Goal: Information Seeking & Learning: Learn about a topic

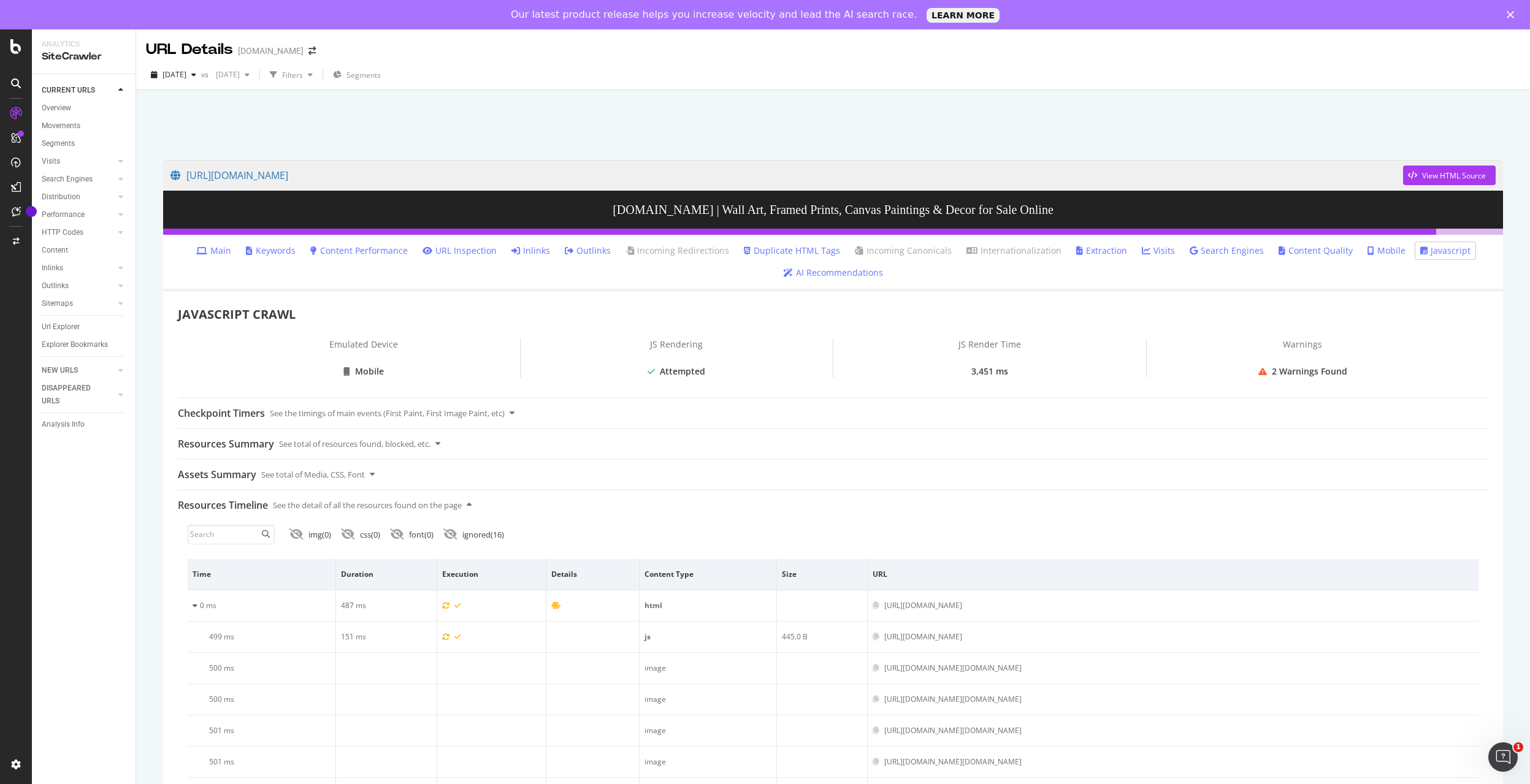
scroll to position [0, 3]
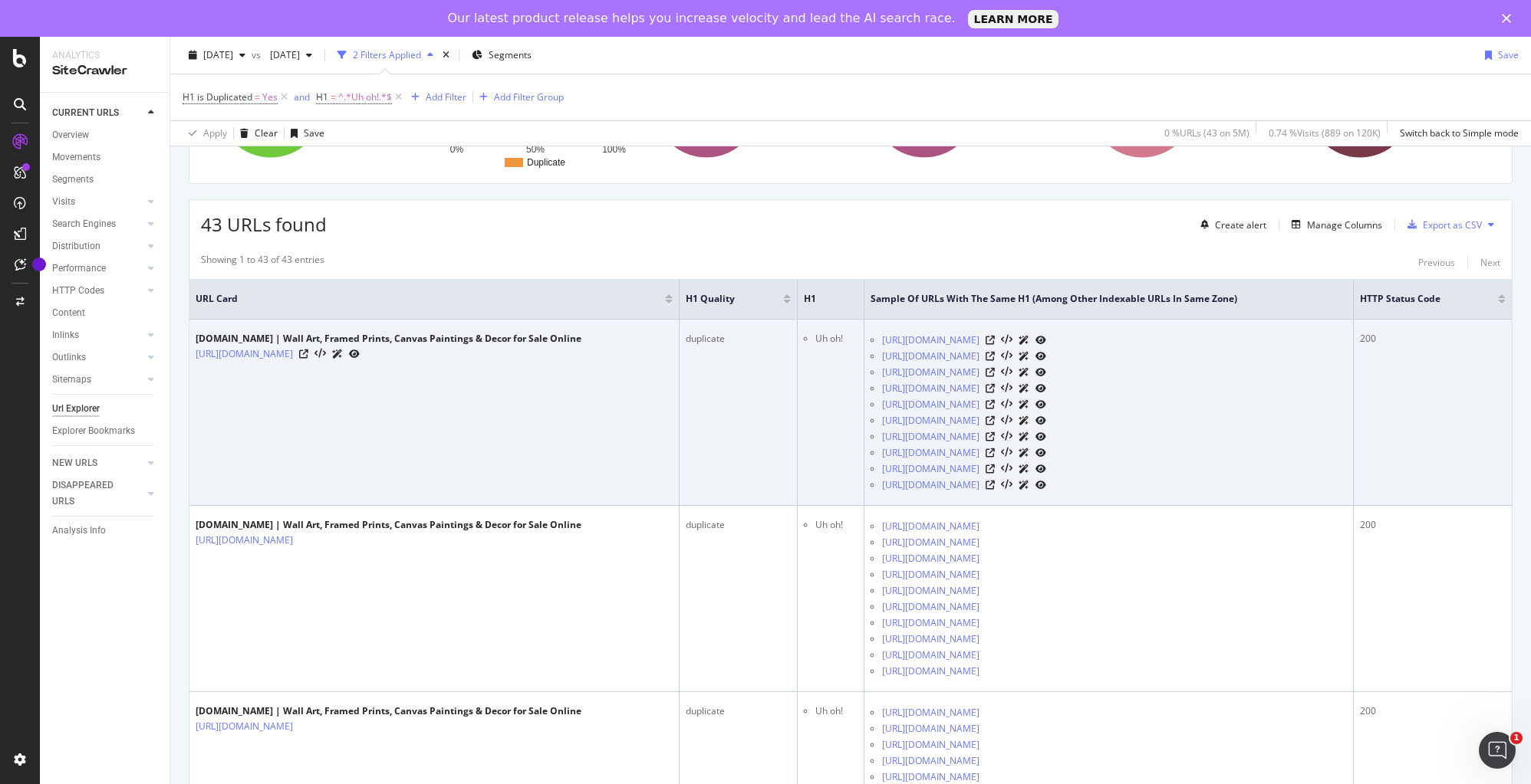
scroll to position [220, 0]
click at [343, 354] on icon at bounding box center [337, 354] width 11 height 9
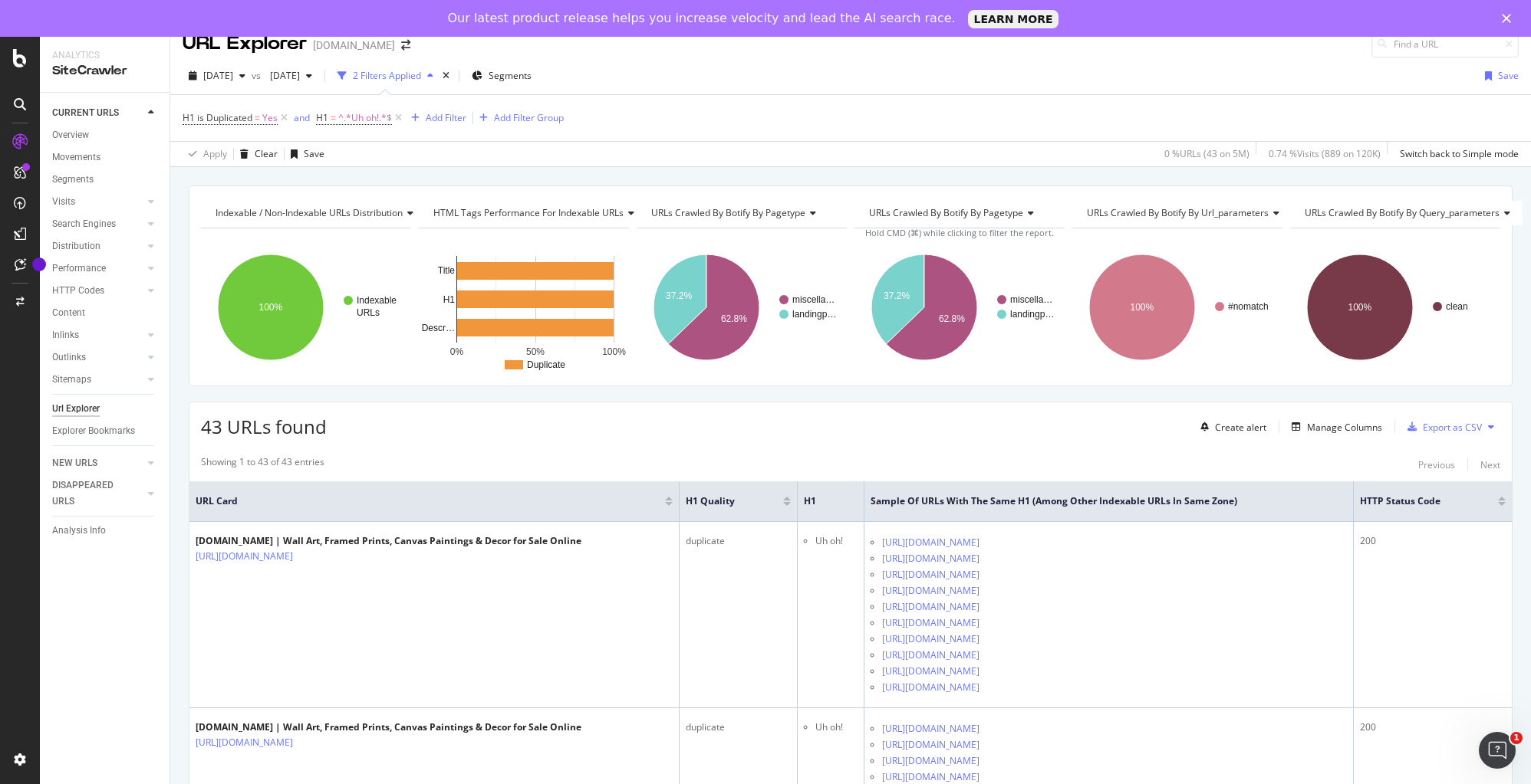
scroll to position [0, 0]
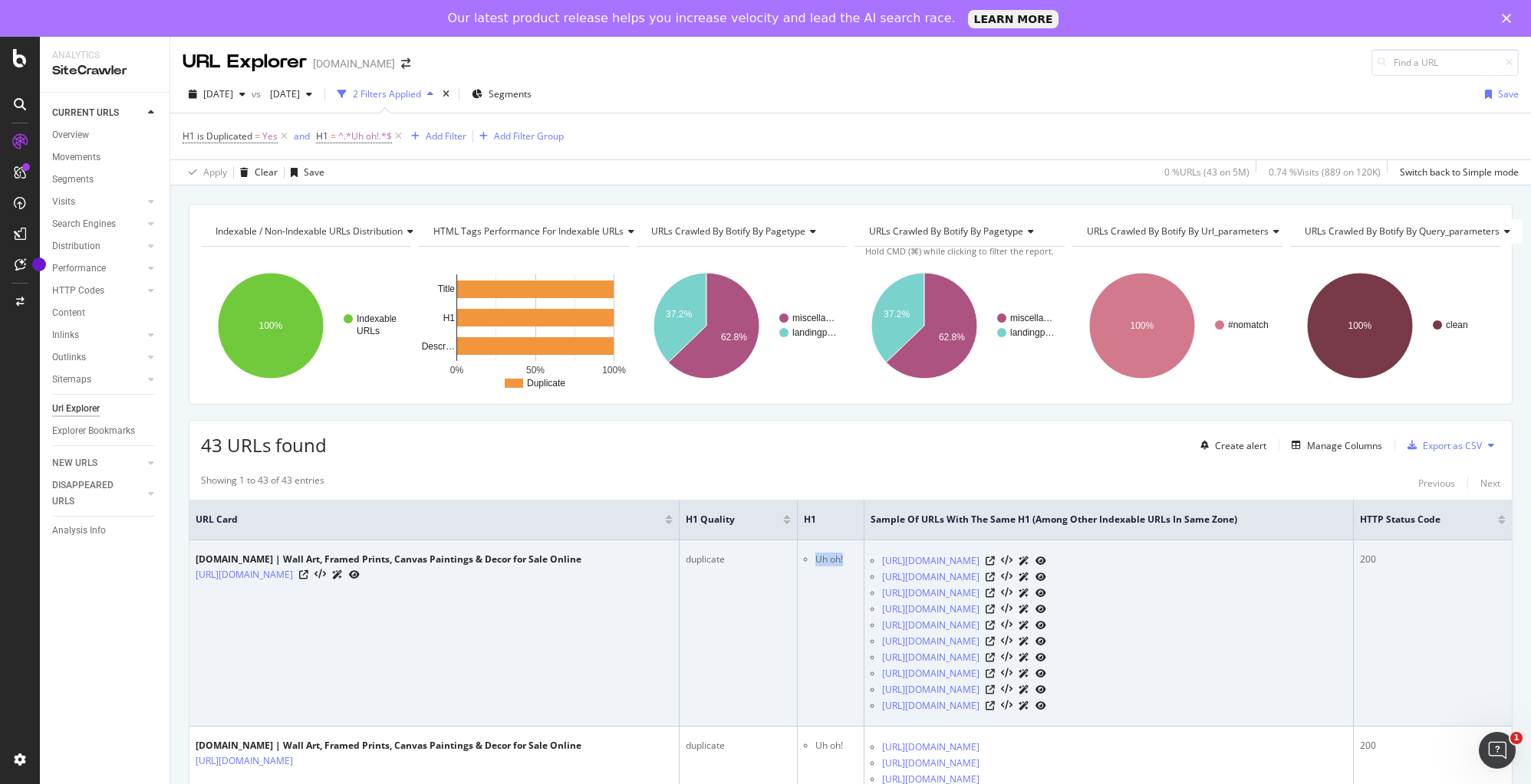
drag, startPoint x: 798, startPoint y: 555, endPoint x: 819, endPoint y: 558, distance: 21.2
click at [827, 555] on li "Uh oh!" at bounding box center [836, 560] width 43 height 14
click at [827, 559] on li "Uh oh!" at bounding box center [836, 560] width 43 height 14
drag, startPoint x: 798, startPoint y: 557, endPoint x: 836, endPoint y: 558, distance: 38.0
click at [836, 558] on li "Uh oh!" at bounding box center [836, 560] width 43 height 14
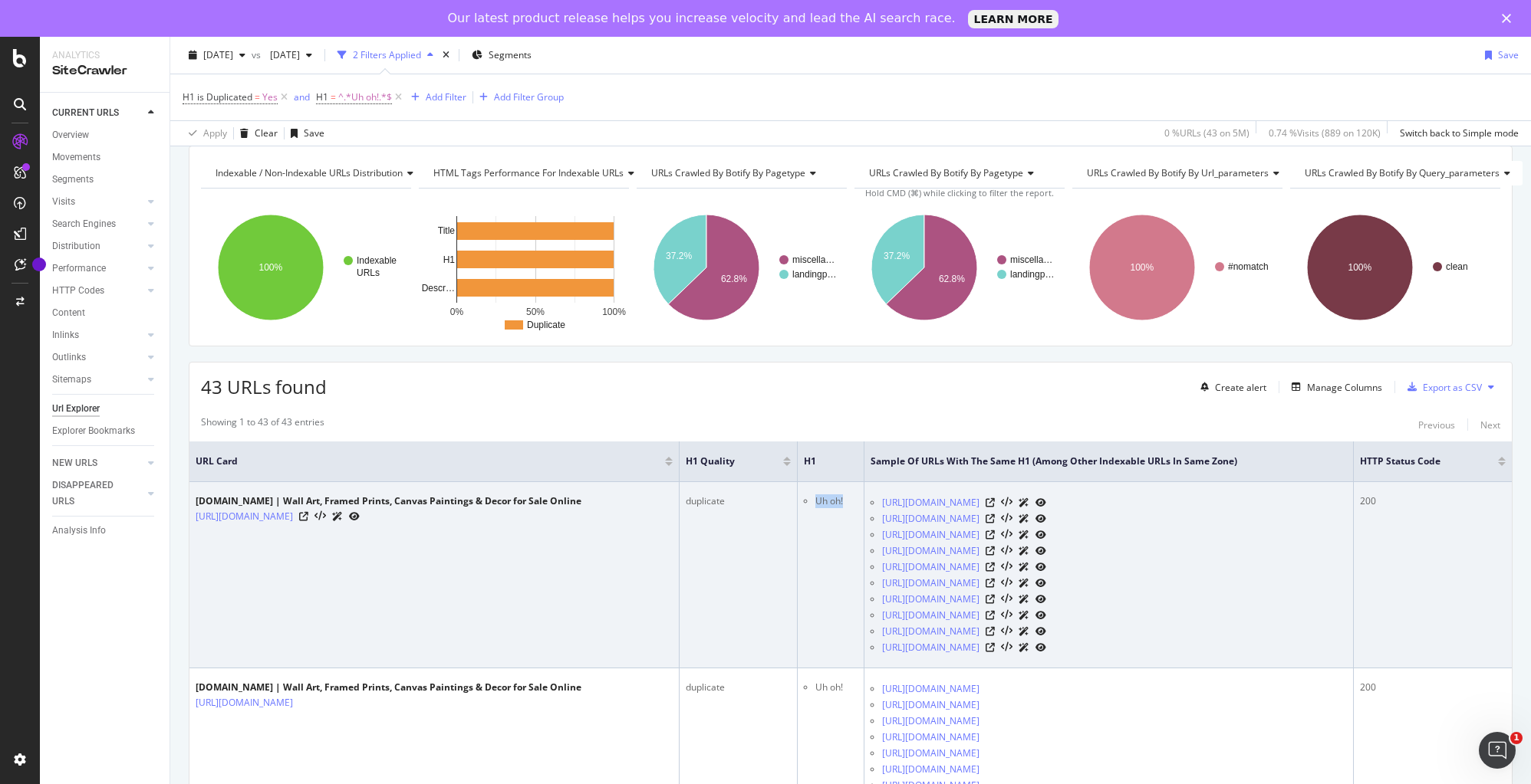
scroll to position [28, 0]
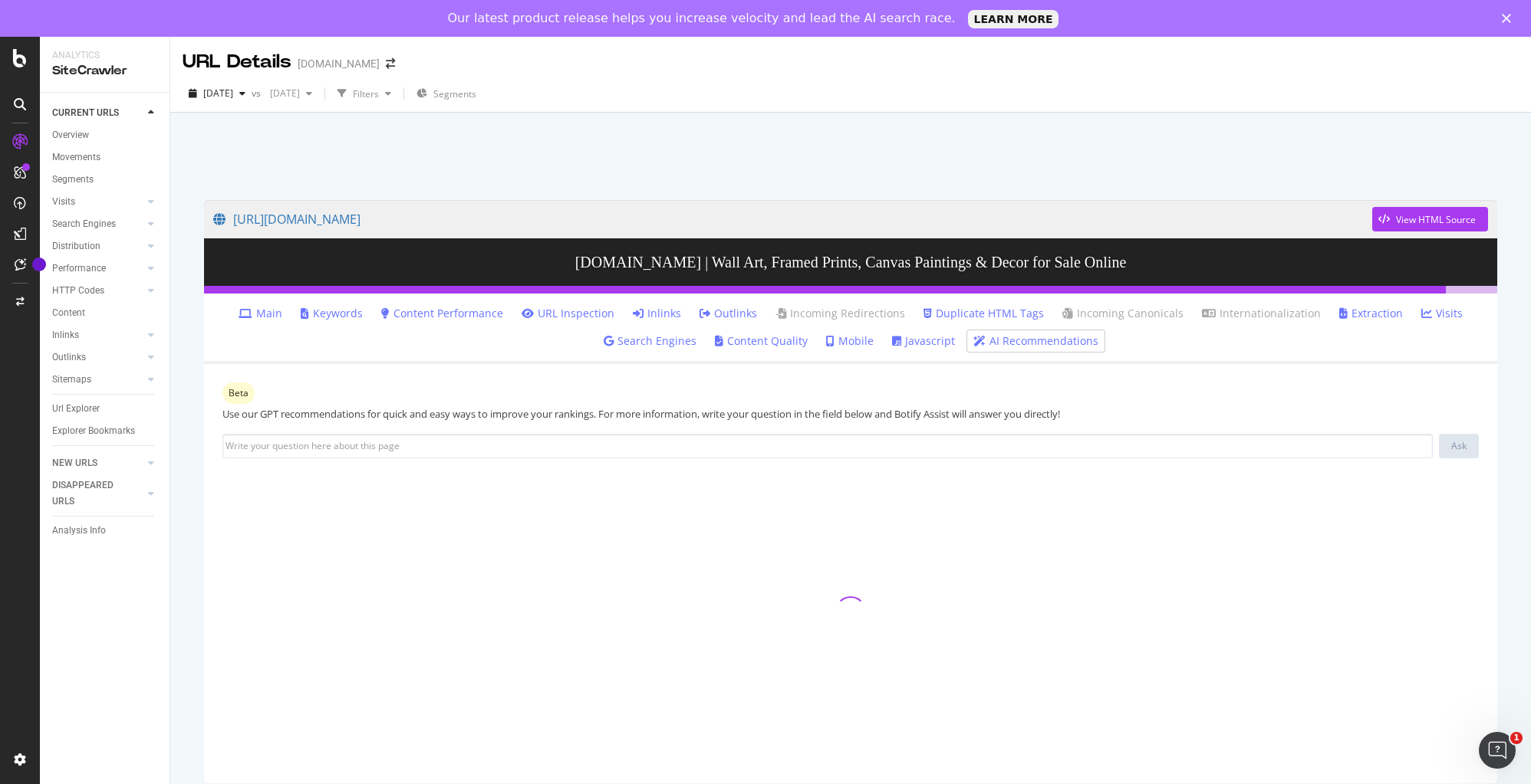
scroll to position [31, 0]
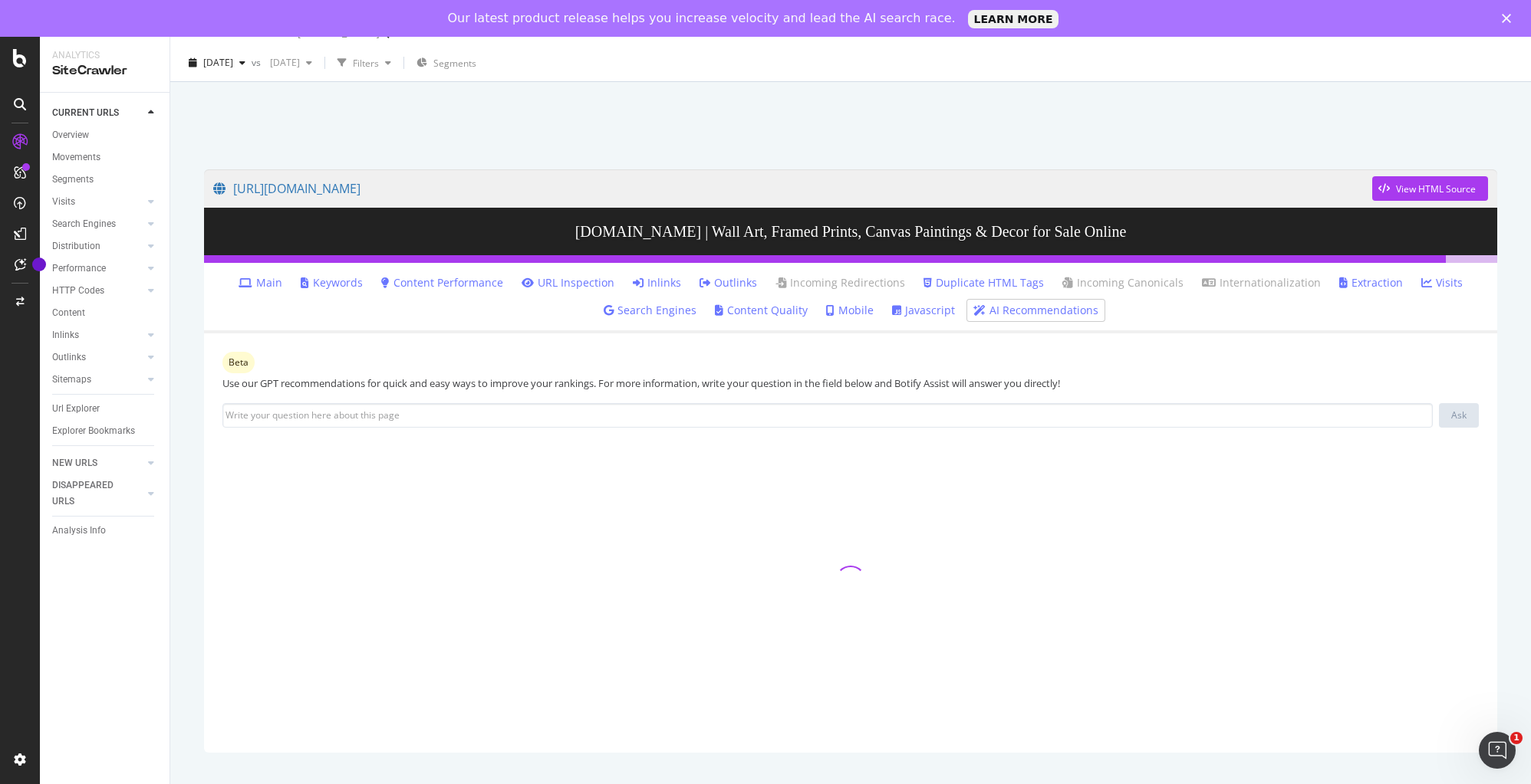
click at [918, 315] on link "Javascript" at bounding box center [924, 310] width 63 height 16
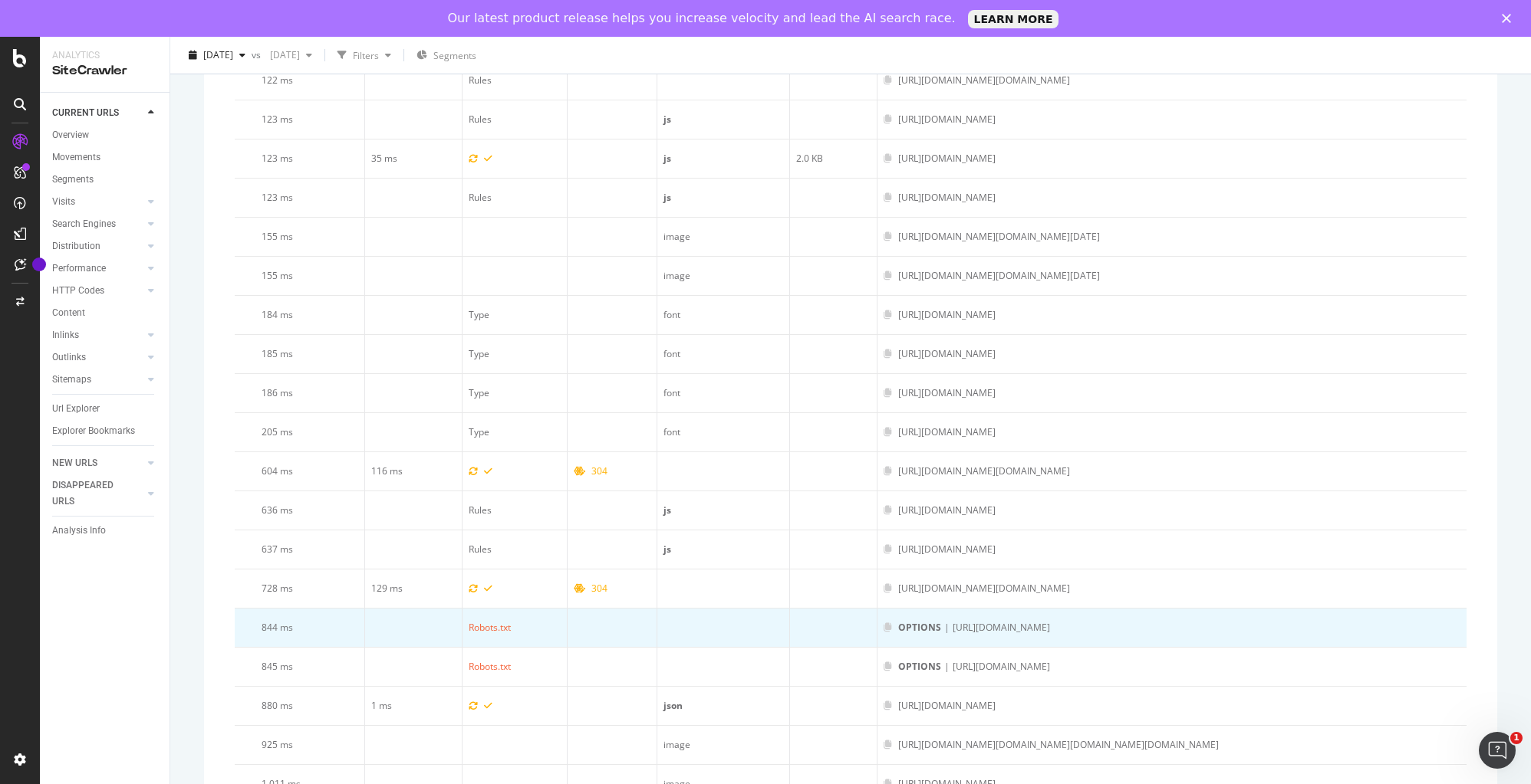
drag, startPoint x: 1313, startPoint y: 619, endPoint x: 921, endPoint y: 623, distance: 392.0
click at [921, 623] on div "OPTIONS | https://bizapi.art.com/v3/searchsuggestion?q=&categoryMaxCount=10&fuz…" at bounding box center [1171, 628] width 577 height 14
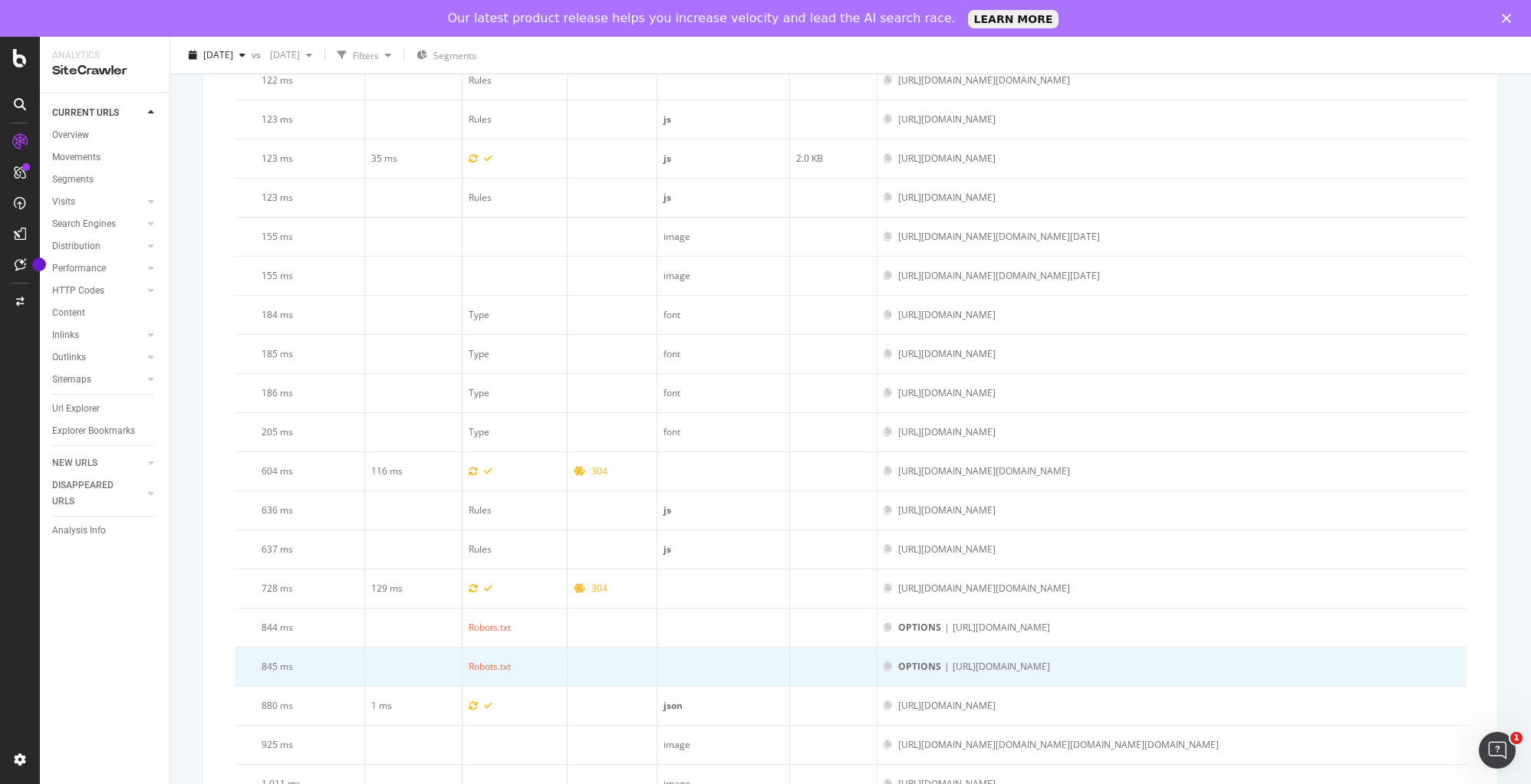
drag, startPoint x: 1290, startPoint y: 653, endPoint x: 921, endPoint y: 657, distance: 369.0
click at [921, 660] on div "OPTIONS | https://bizapi.art.com/v3/searchsuggestion?q=&categoryMaxCount=10&fuz…" at bounding box center [1171, 667] width 577 height 14
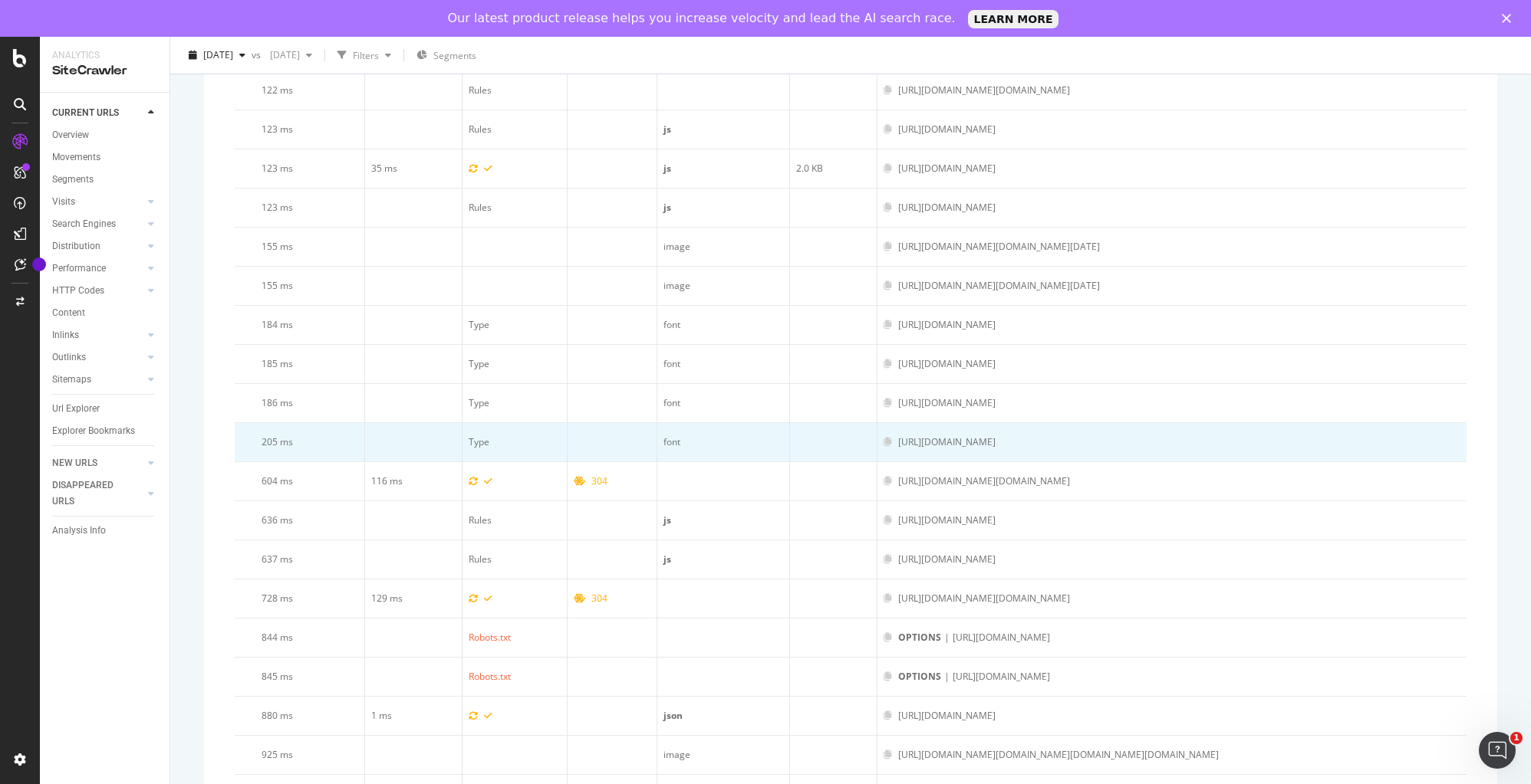
scroll to position [2006, 0]
